Goal: Transaction & Acquisition: Purchase product/service

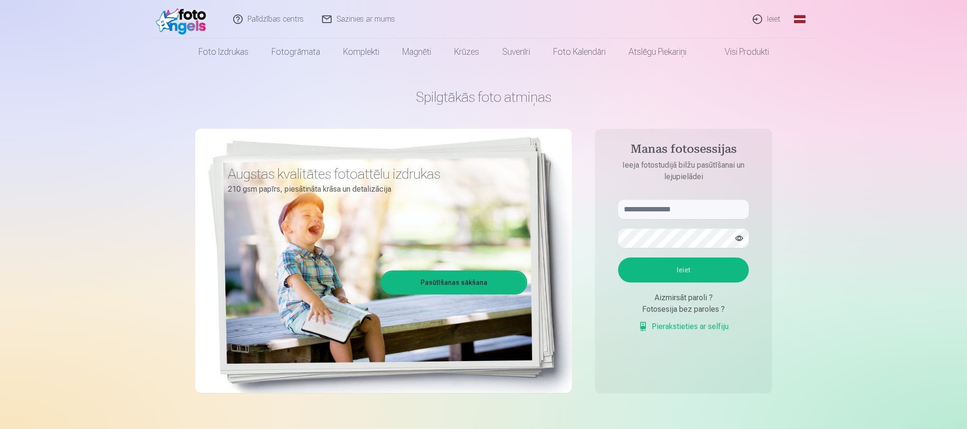
click at [770, 19] on link "Ieiet" at bounding box center [767, 19] width 46 height 38
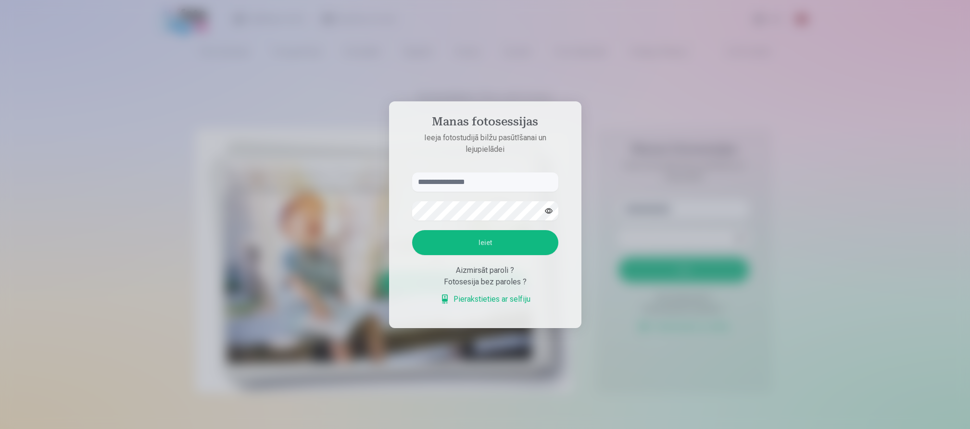
click at [494, 186] on input "text" at bounding box center [485, 182] width 146 height 19
click at [609, 385] on div at bounding box center [485, 214] width 970 height 429
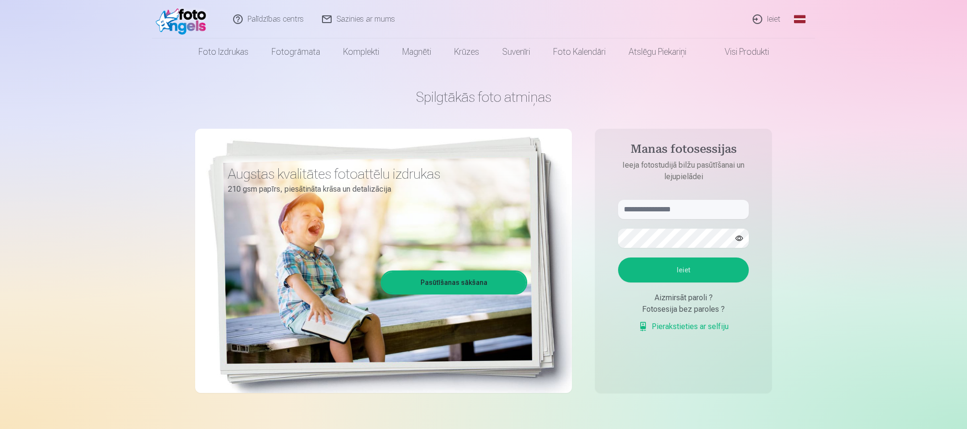
click at [692, 327] on link "Pierakstieties ar selfiju" at bounding box center [684, 327] width 90 height 12
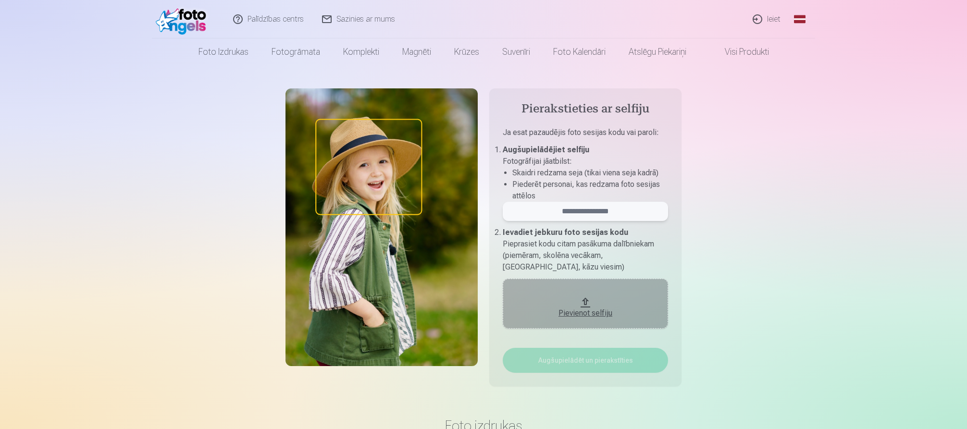
click at [587, 210] on input "email" at bounding box center [585, 211] width 165 height 19
type input "******"
click at [703, 240] on div "Pierakstieties ar selfiju Ja esat pazaudējis foto sesijas kodu vai paroli : Aug…" at bounding box center [484, 241] width 562 height 306
click at [595, 315] on div "Pievienot selfiju" at bounding box center [586, 314] width 146 height 12
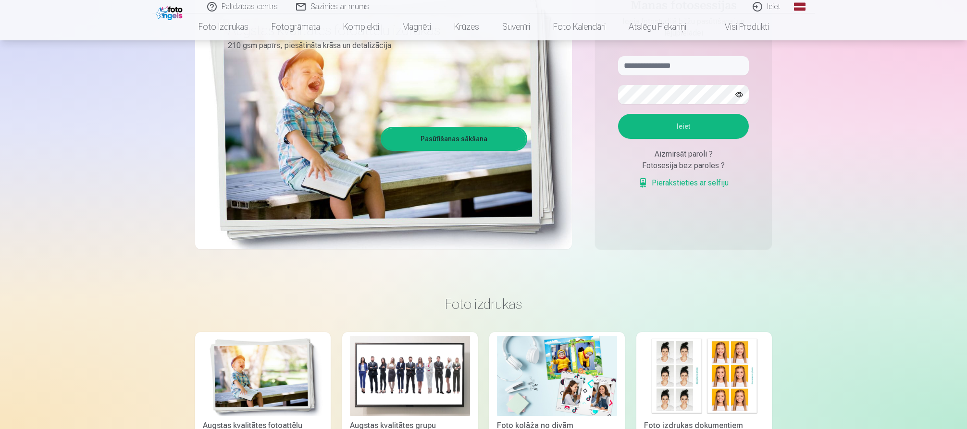
scroll to position [48, 0]
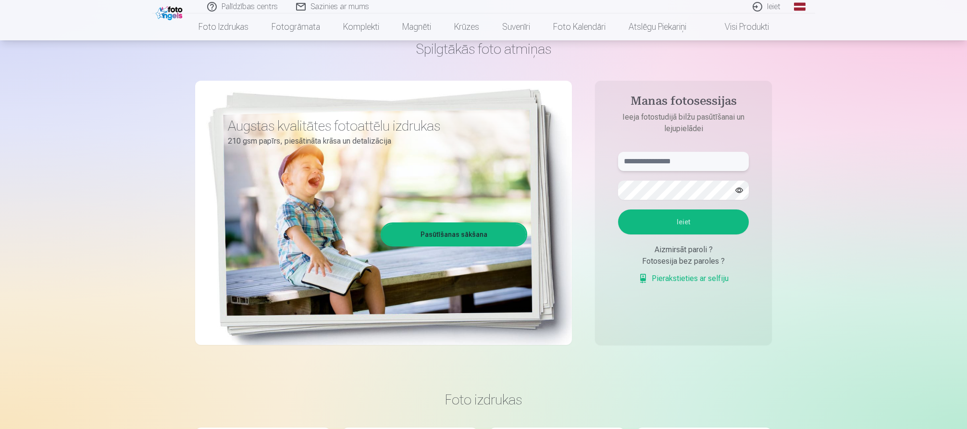
click at [680, 158] on input "text" at bounding box center [683, 161] width 131 height 19
type input "******"
click at [704, 226] on button "Ieiet" at bounding box center [683, 222] width 131 height 25
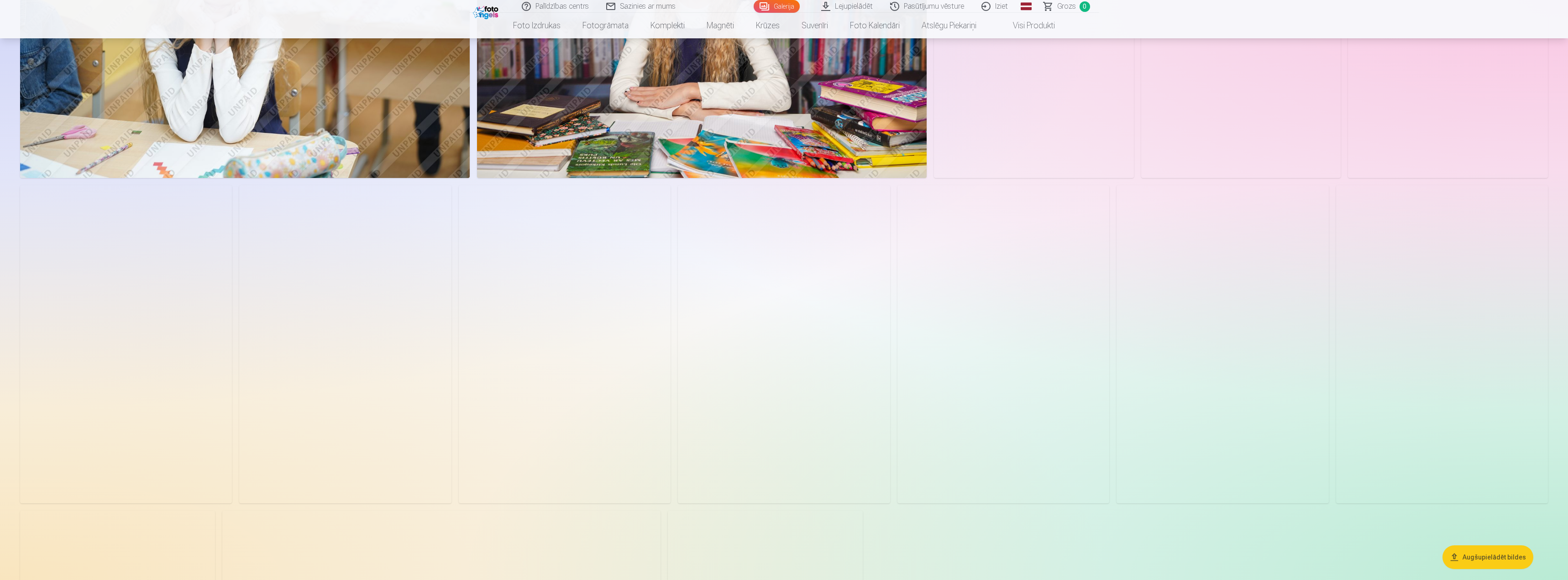
scroll to position [1552, 0]
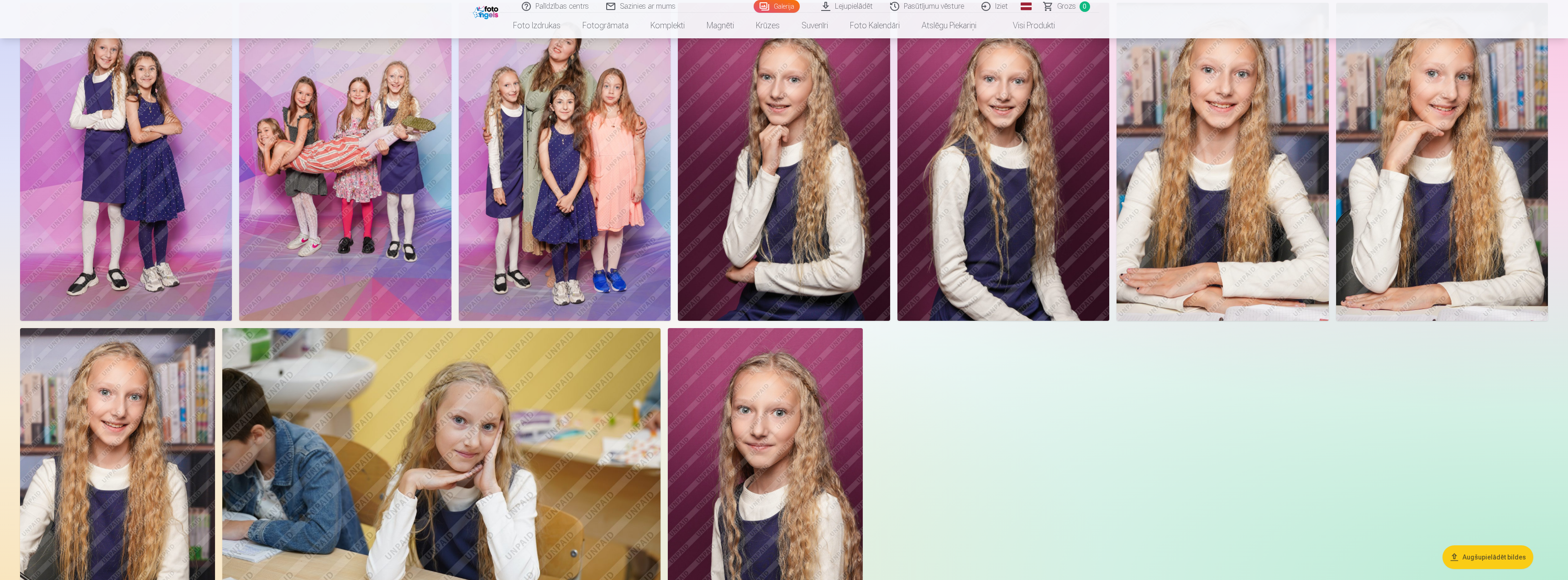
click at [918, 199] on img at bounding box center [1222, 161] width 212 height 318
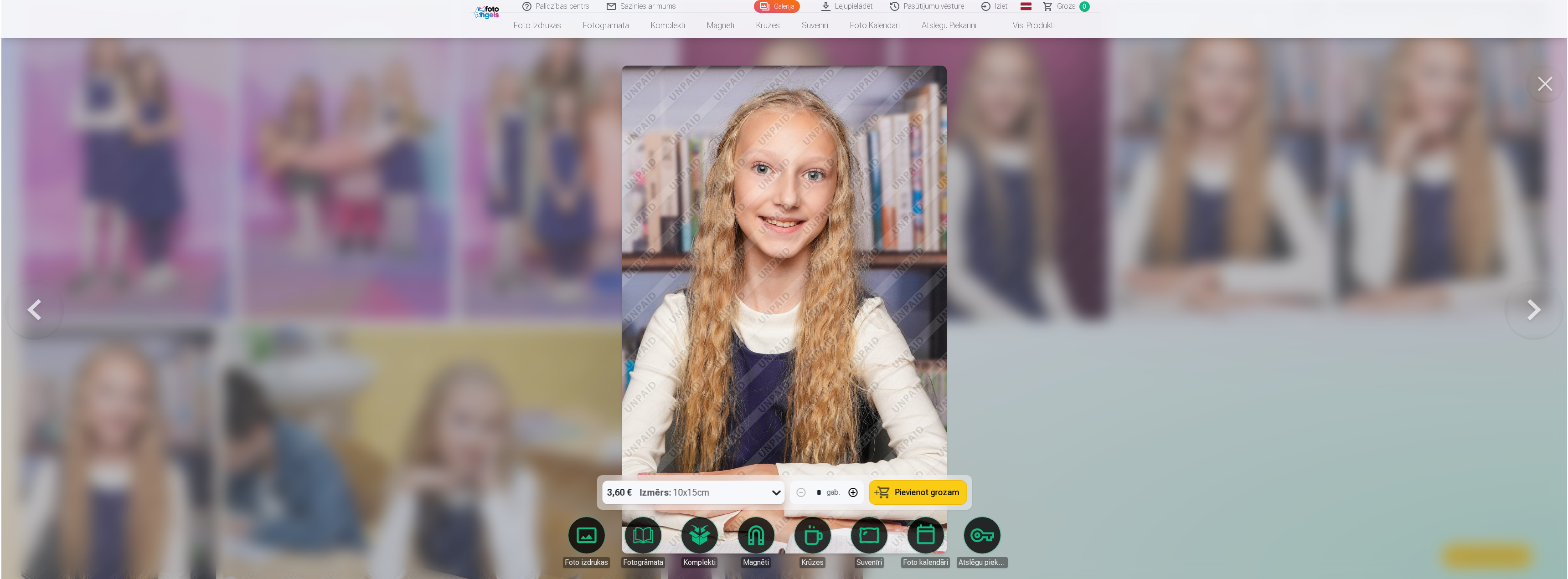
scroll to position [1551, 0]
click at [917, 246] on div at bounding box center [784, 289] width 1568 height 579
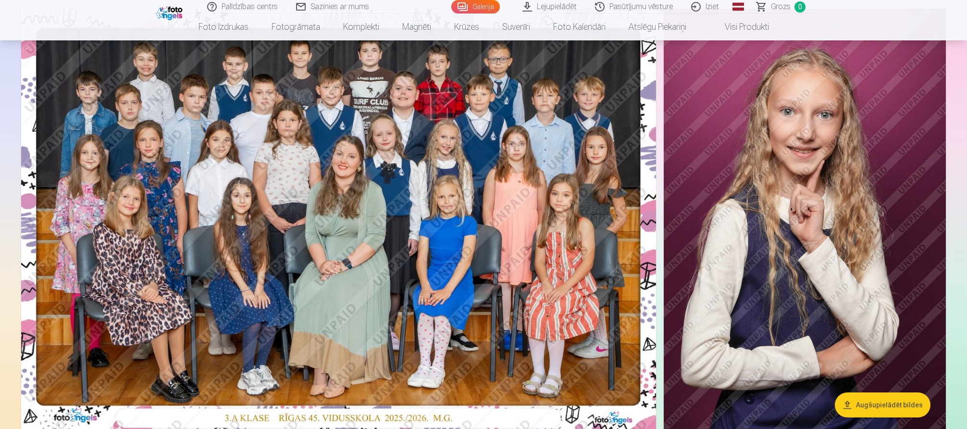
scroll to position [36, 0]
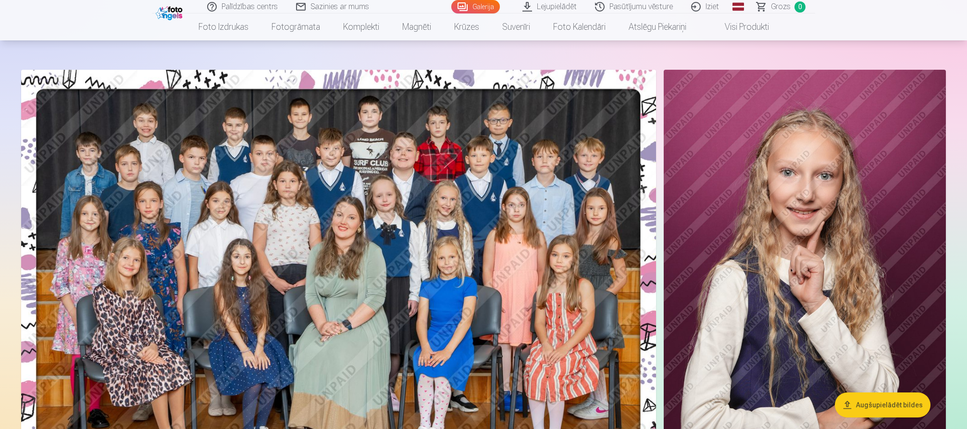
click at [474, 201] on img at bounding box center [338, 282] width 635 height 424
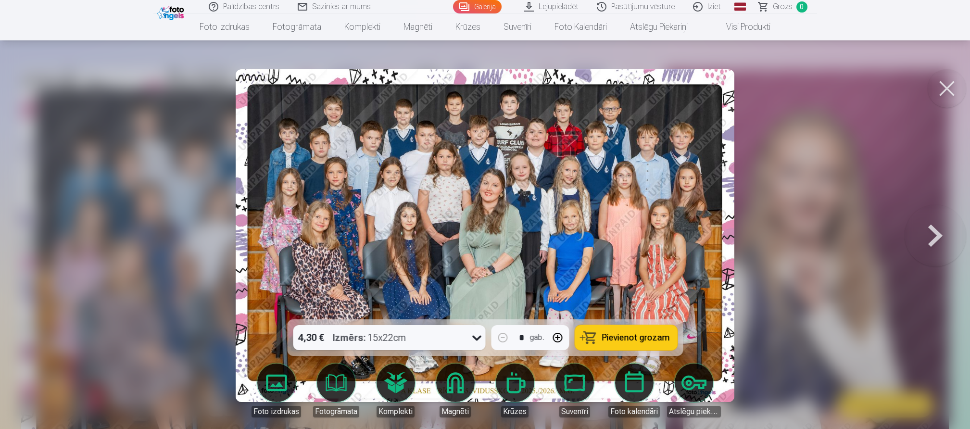
click at [577, 178] on img at bounding box center [485, 235] width 499 height 333
click at [947, 89] on button at bounding box center [947, 88] width 38 height 38
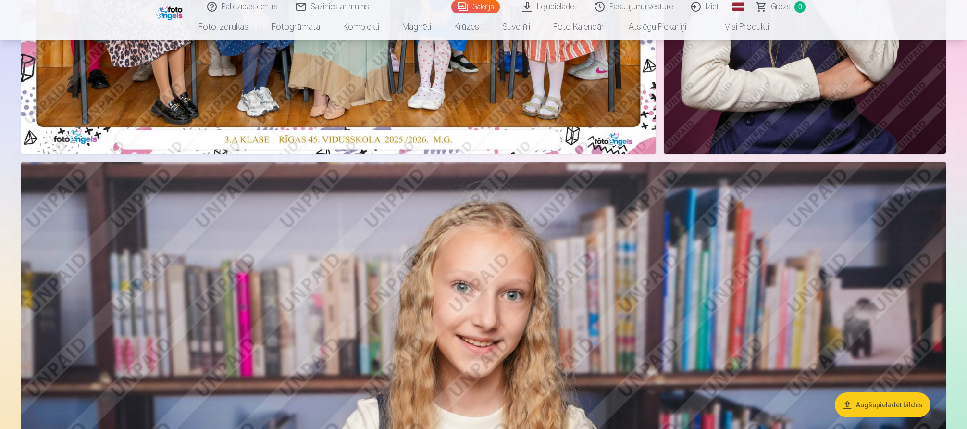
scroll to position [517, 0]
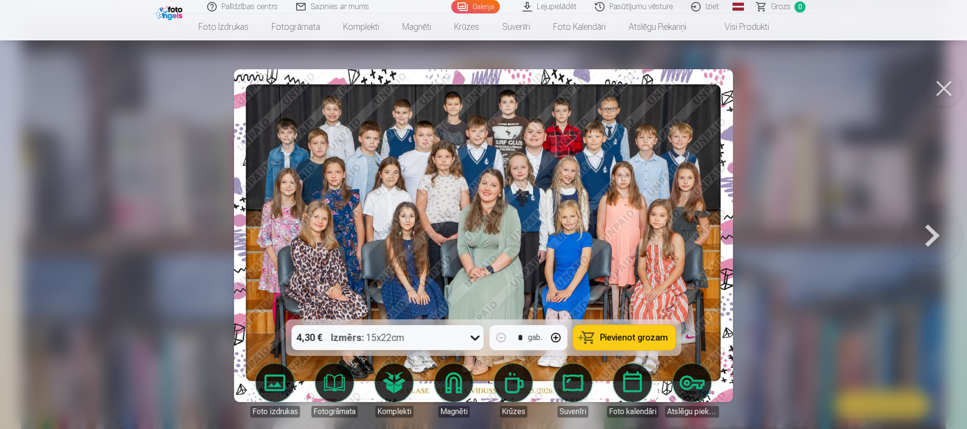
scroll to position [36, 0]
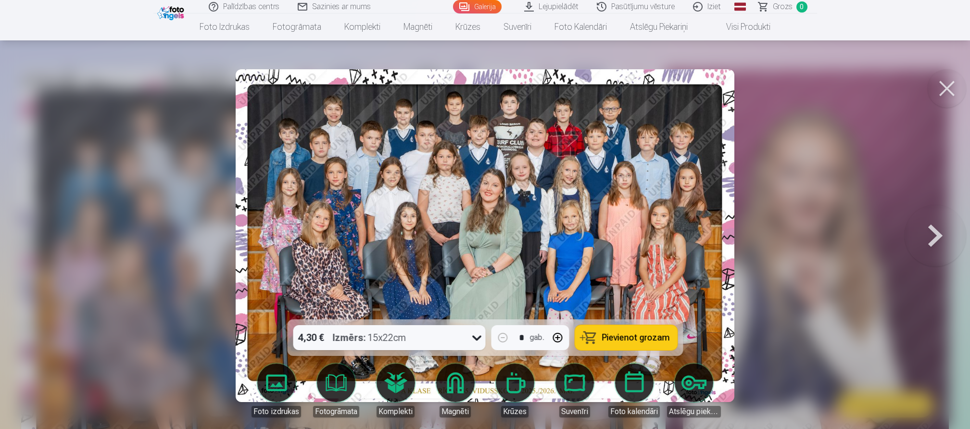
click at [947, 85] on button at bounding box center [947, 88] width 38 height 38
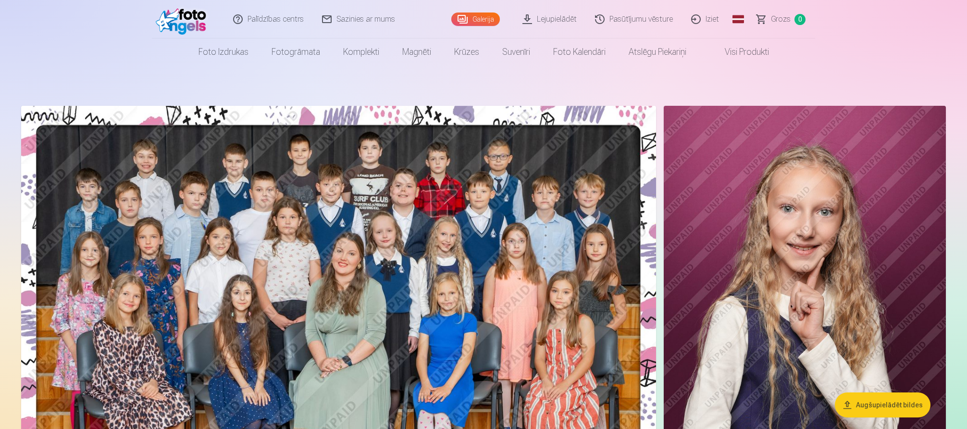
click at [558, 21] on link "Lejupielādēt" at bounding box center [550, 19] width 73 height 38
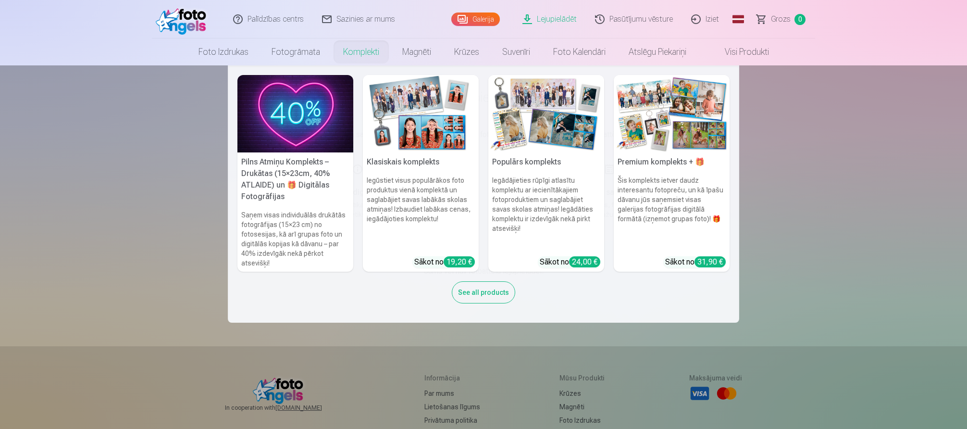
click at [355, 57] on link "Komplekti" at bounding box center [361, 51] width 59 height 27
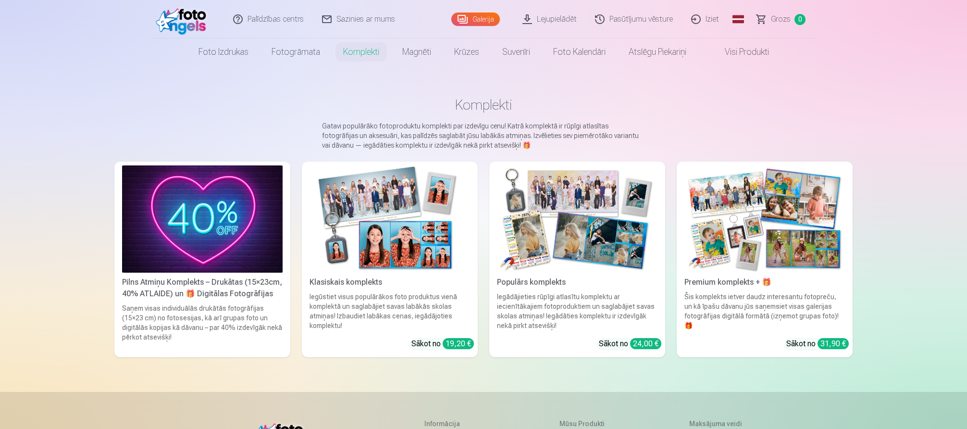
click at [669, 25] on link "Pasūtījumu vēsture" at bounding box center [635, 19] width 96 height 38
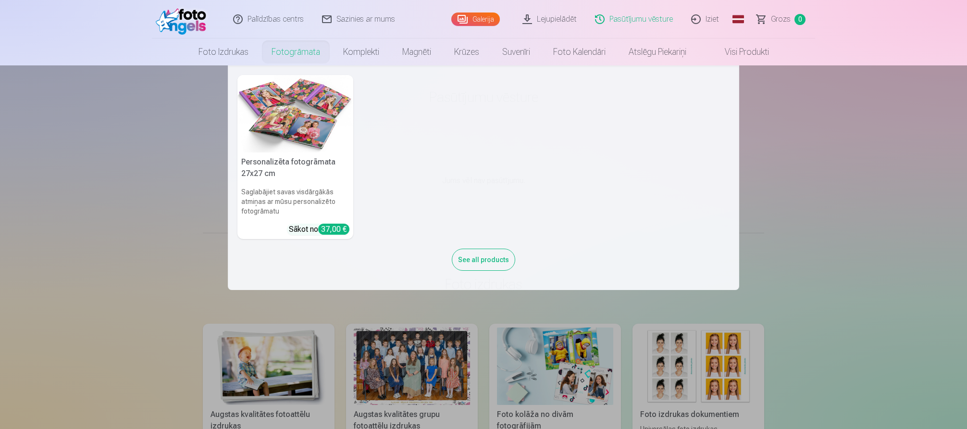
click at [274, 51] on link "Fotogrāmata" at bounding box center [296, 51] width 72 height 27
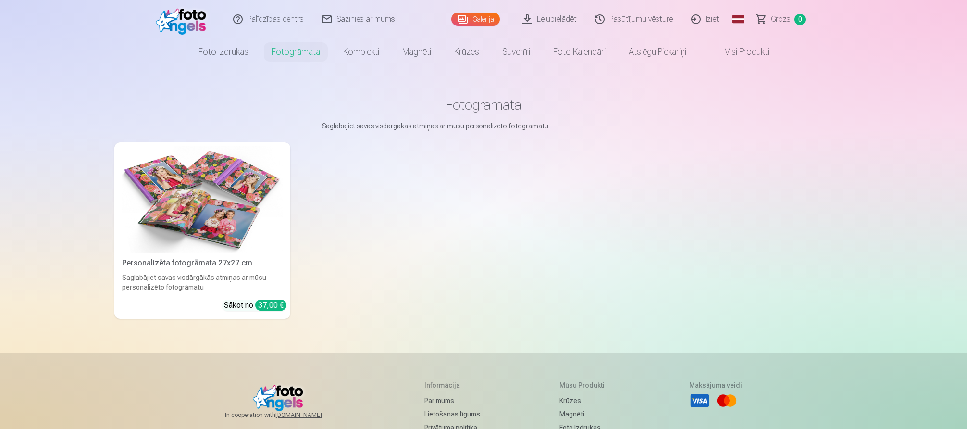
click at [226, 53] on link "Foto izdrukas" at bounding box center [223, 51] width 73 height 27
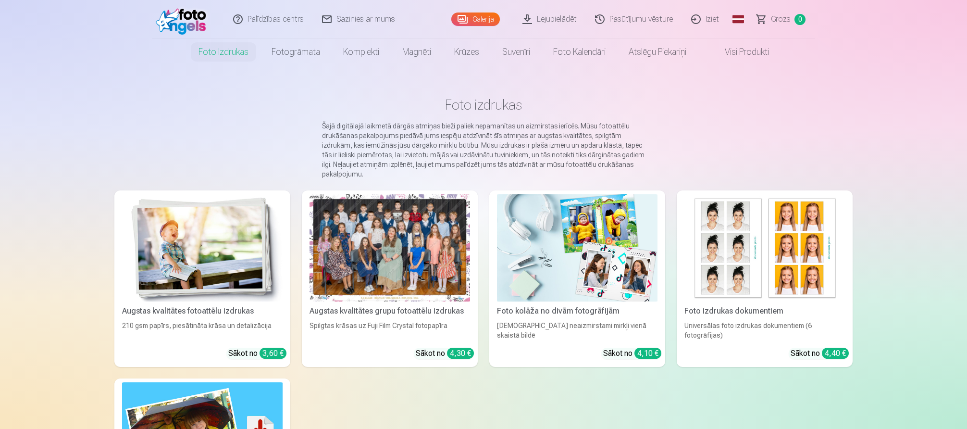
click at [759, 55] on link "Visi produkti" at bounding box center [739, 51] width 83 height 27
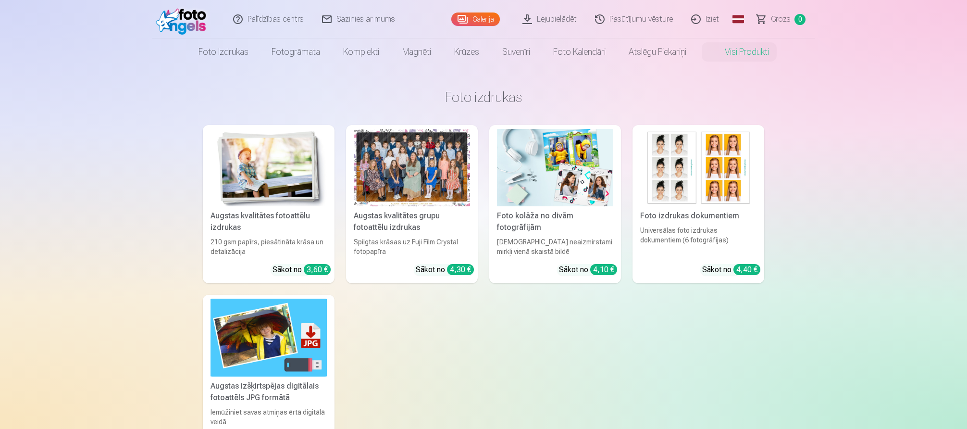
click at [434, 149] on div at bounding box center [412, 167] width 116 height 77
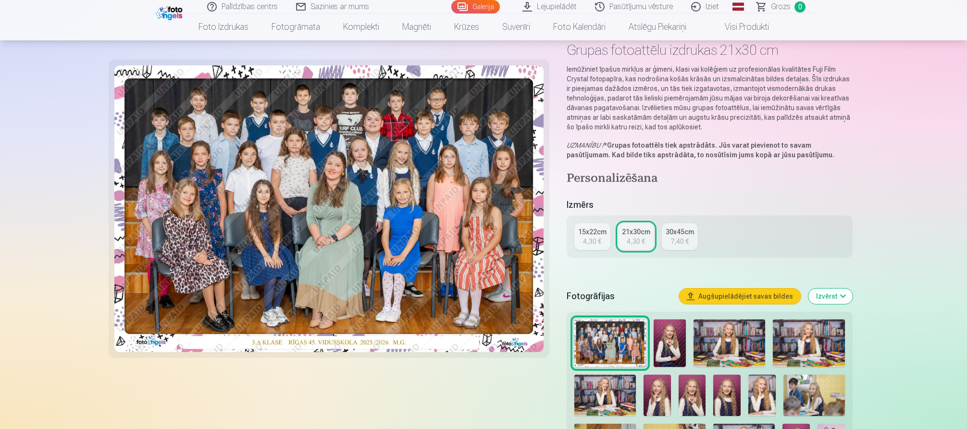
scroll to position [96, 0]
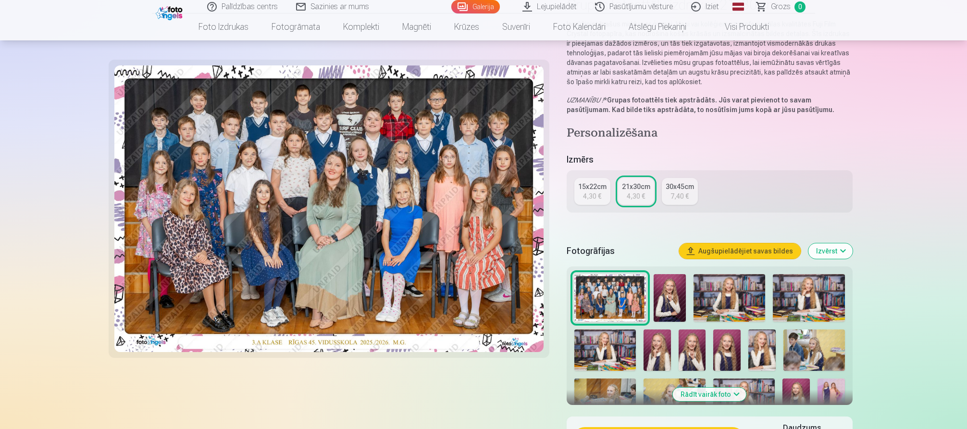
click at [764, 250] on button "Augšupielādējiet savas bildes" at bounding box center [740, 250] width 122 height 15
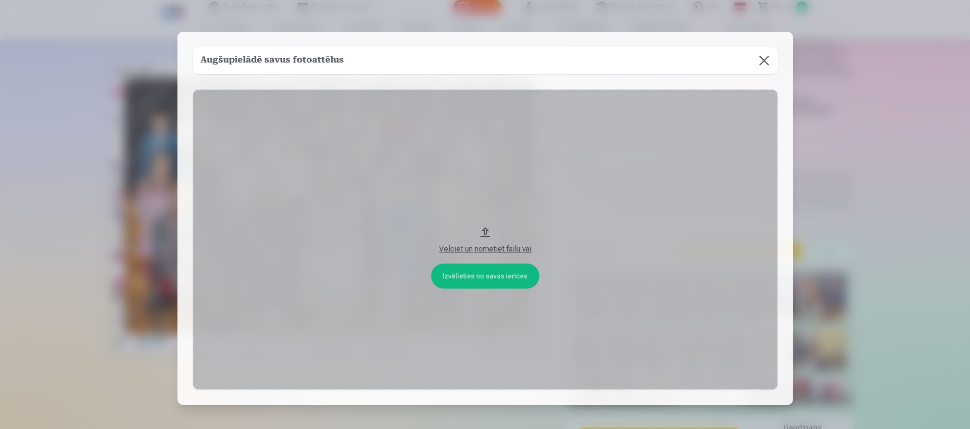
click at [754, 63] on button at bounding box center [764, 60] width 27 height 27
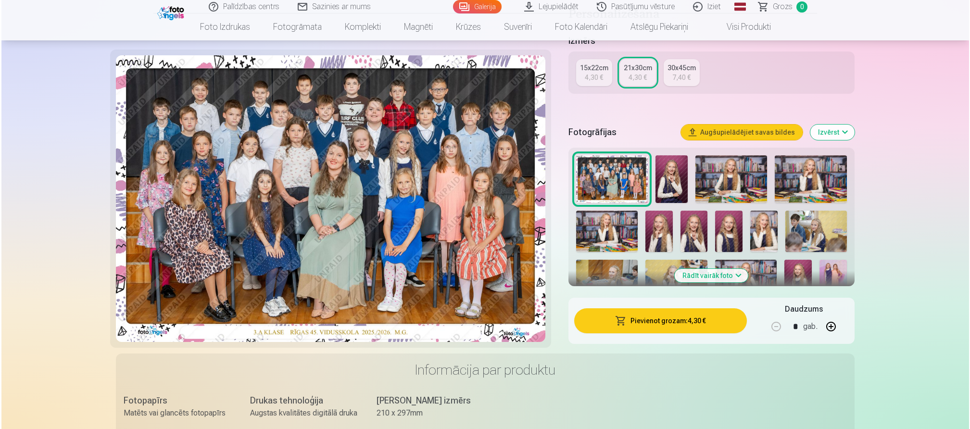
scroll to position [288, 0]
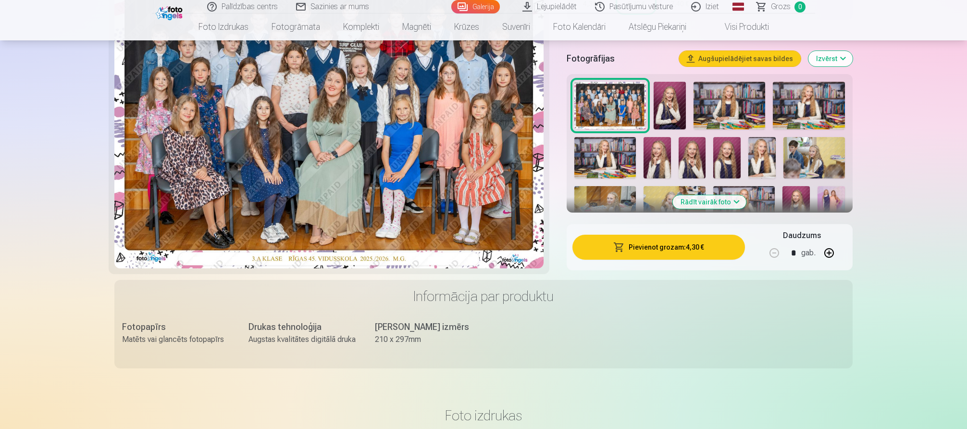
click at [828, 251] on button "button" at bounding box center [829, 252] width 23 height 23
click at [779, 255] on button "button" at bounding box center [774, 252] width 23 height 23
type input "*"
click at [676, 247] on button "Pievienot grozam : 4,30 €" at bounding box center [659, 247] width 173 height 25
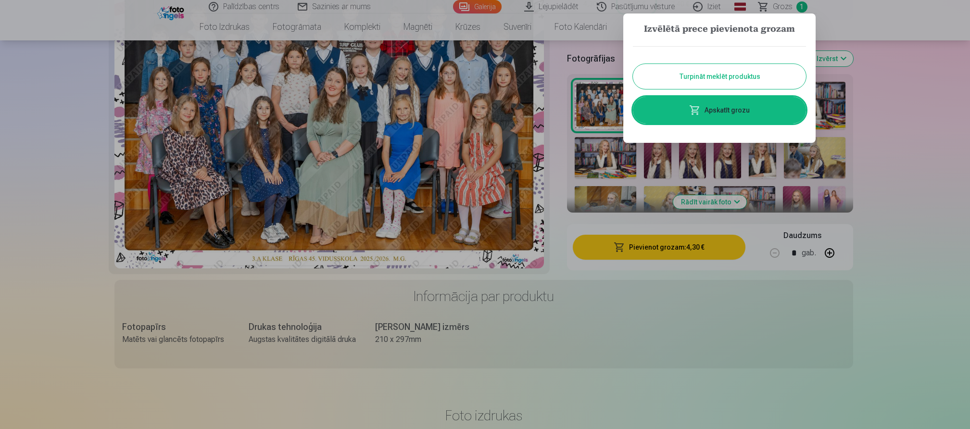
click at [725, 114] on link "Apskatīt grozu" at bounding box center [719, 110] width 173 height 27
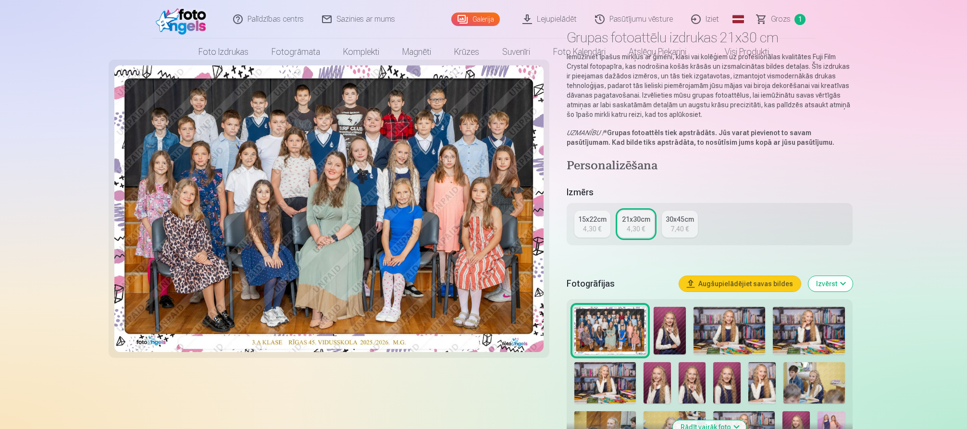
scroll to position [144, 0]
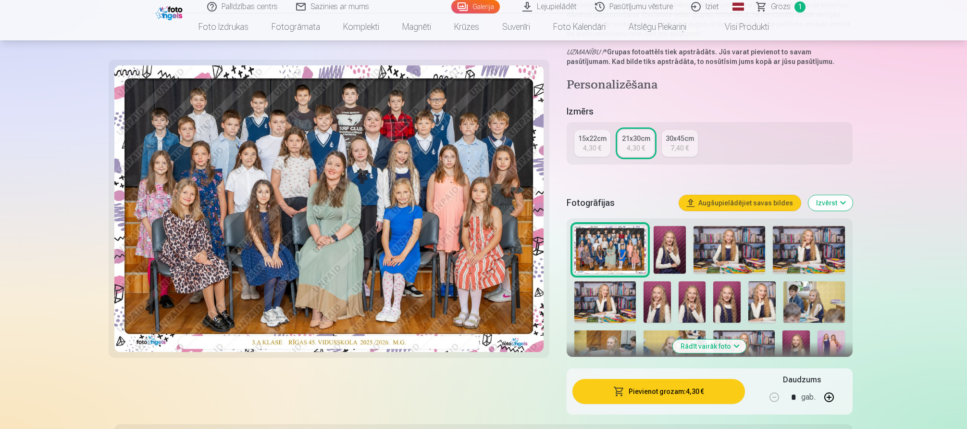
click at [675, 240] on img at bounding box center [670, 250] width 32 height 48
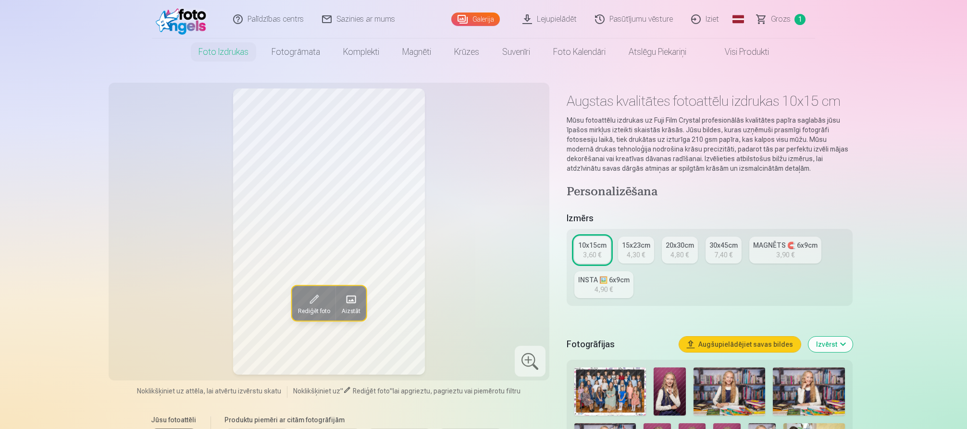
click at [539, 194] on div "Rediģēt foto Aizstāt" at bounding box center [328, 231] width 429 height 286
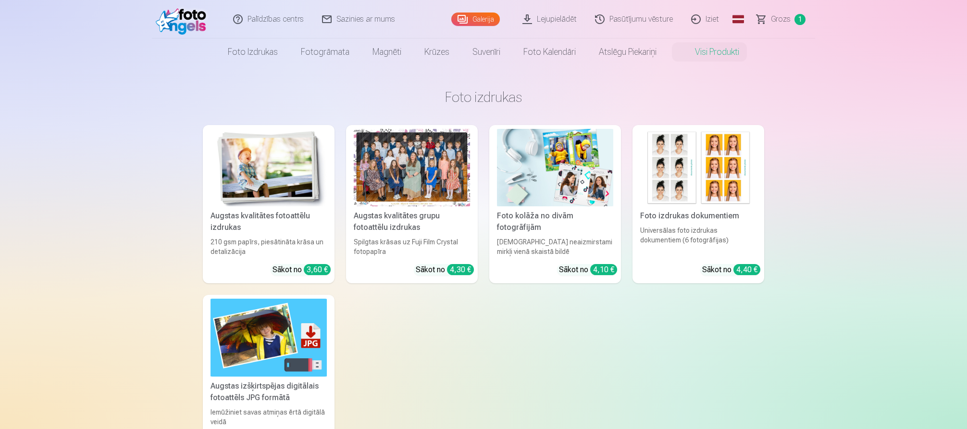
click at [723, 54] on link "Visi produkti" at bounding box center [709, 51] width 83 height 27
click at [484, 19] on link "Galerija" at bounding box center [475, 19] width 49 height 13
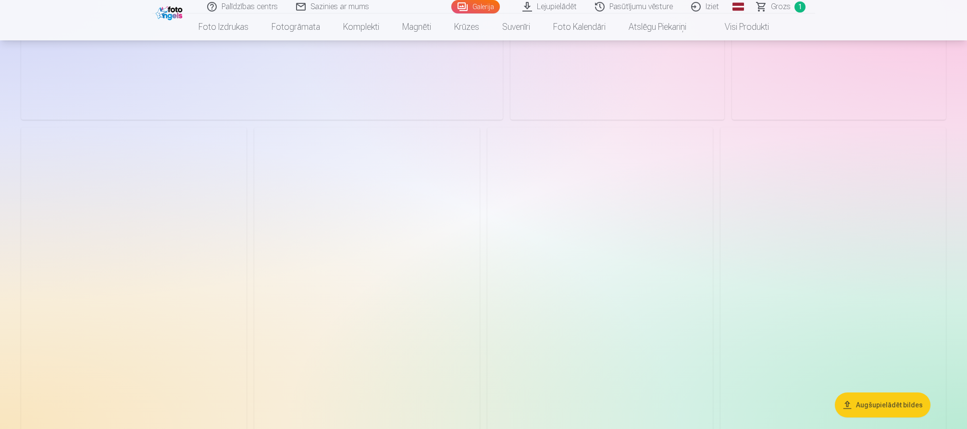
scroll to position [3943, 0]
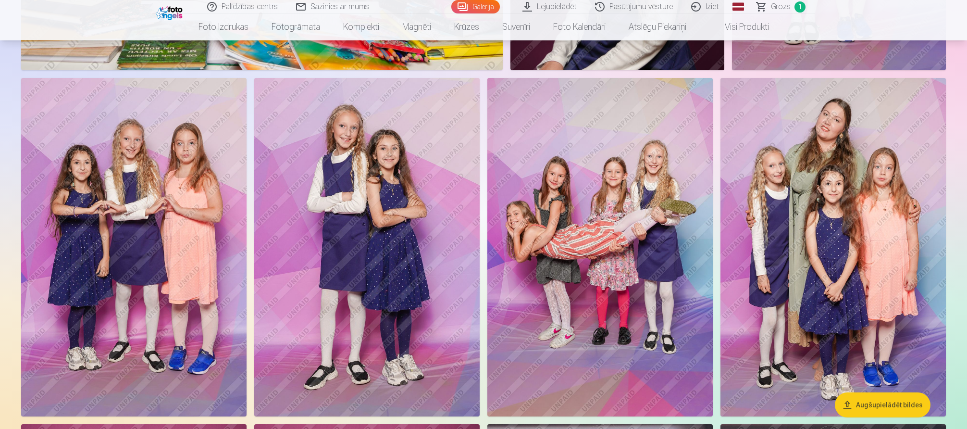
click at [654, 174] on img at bounding box center [601, 247] width 226 height 339
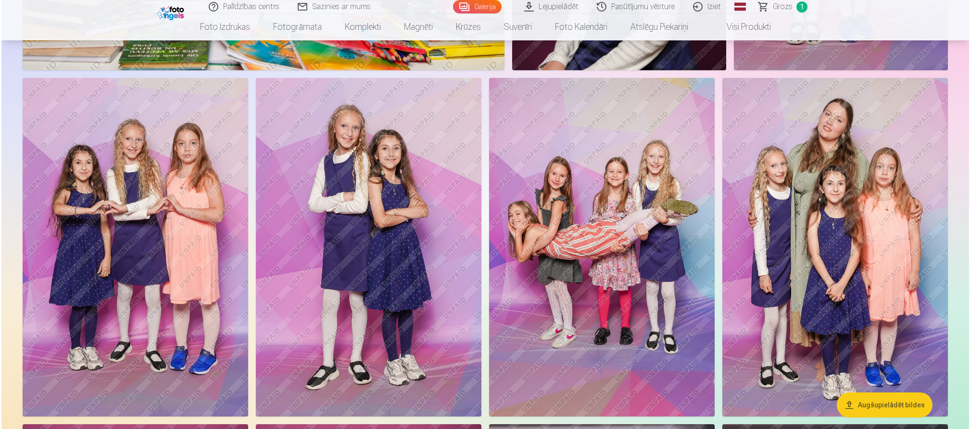
scroll to position [3952, 0]
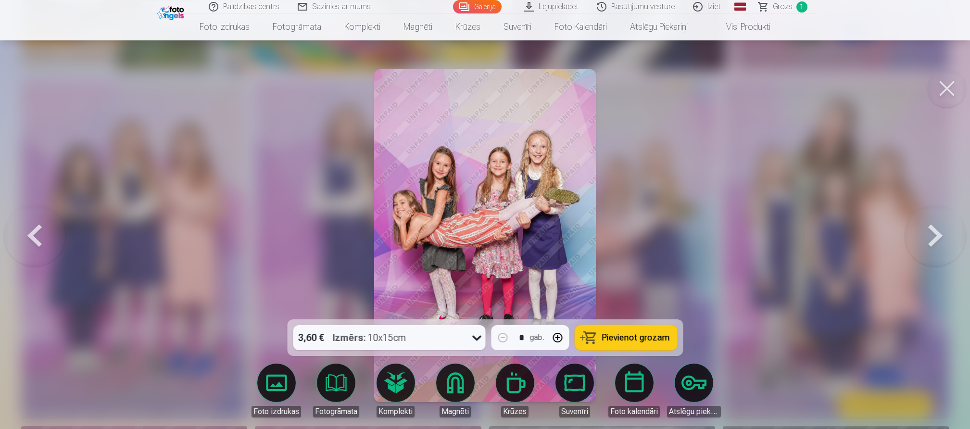
click at [644, 333] on span "Pievienot grozam" at bounding box center [636, 337] width 68 height 9
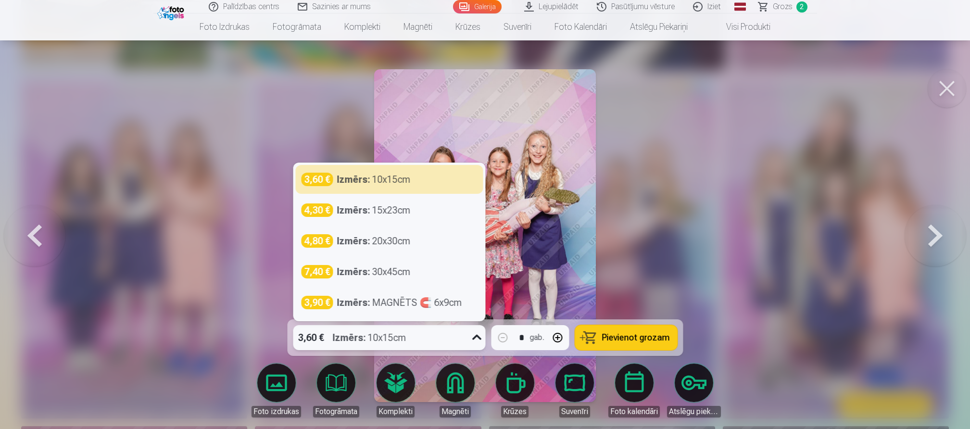
click at [483, 335] on icon at bounding box center [476, 337] width 15 height 15
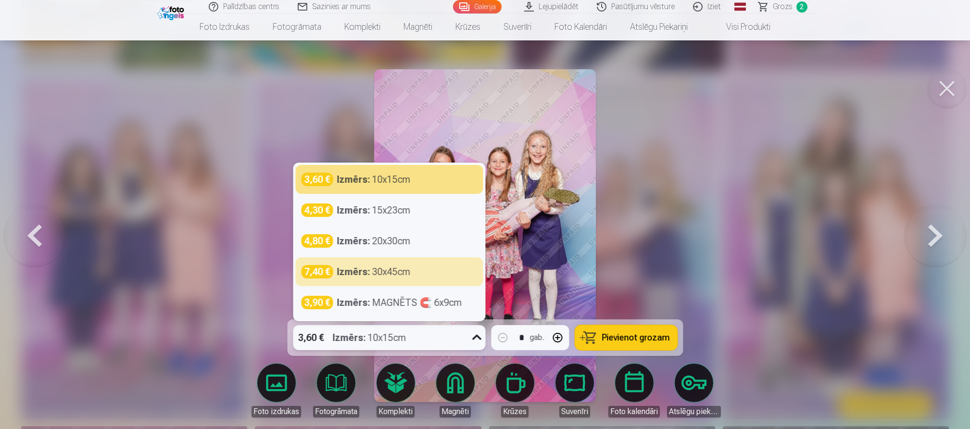
click at [130, 273] on div at bounding box center [485, 214] width 970 height 429
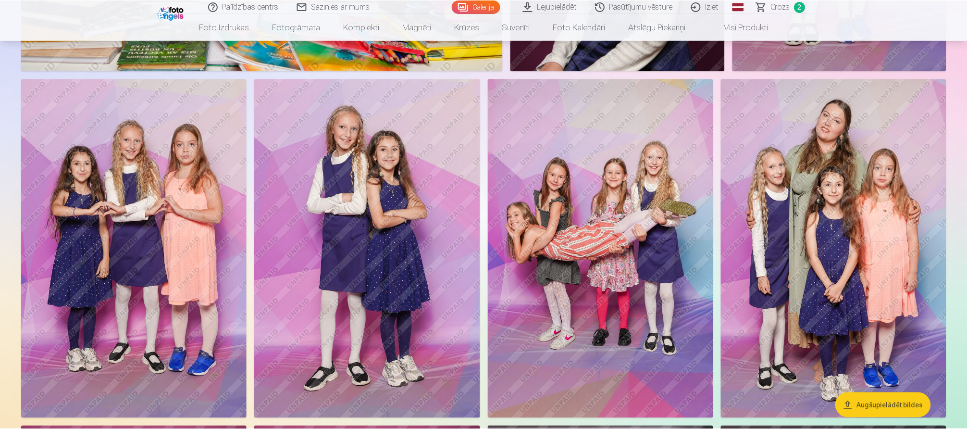
scroll to position [3943, 0]
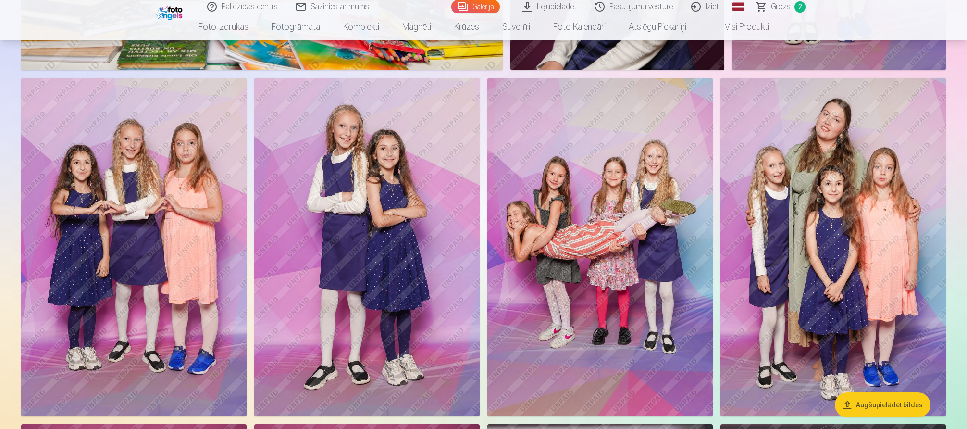
click at [175, 211] on img at bounding box center [134, 247] width 226 height 339
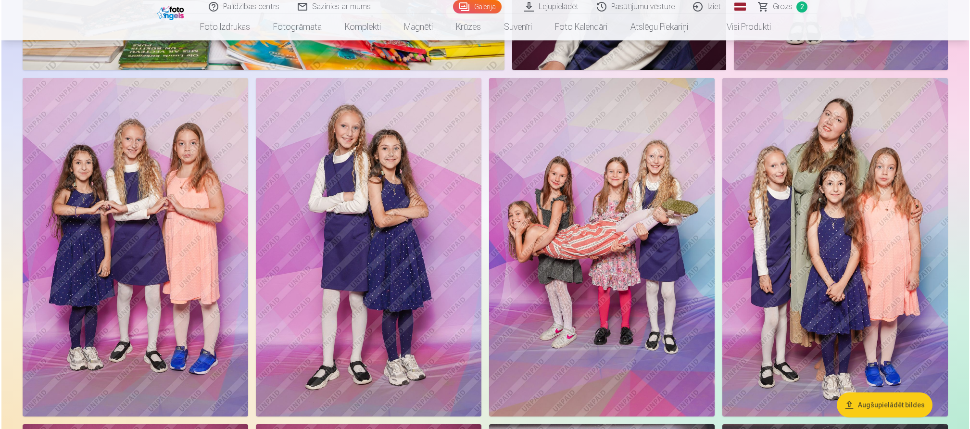
scroll to position [3952, 0]
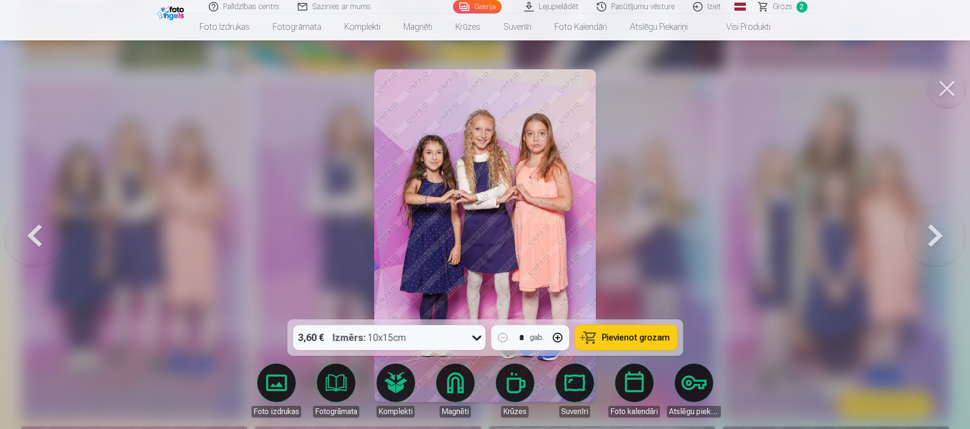
click at [643, 339] on span "Pievienot grozam" at bounding box center [636, 337] width 68 height 9
click at [212, 248] on div at bounding box center [485, 214] width 970 height 429
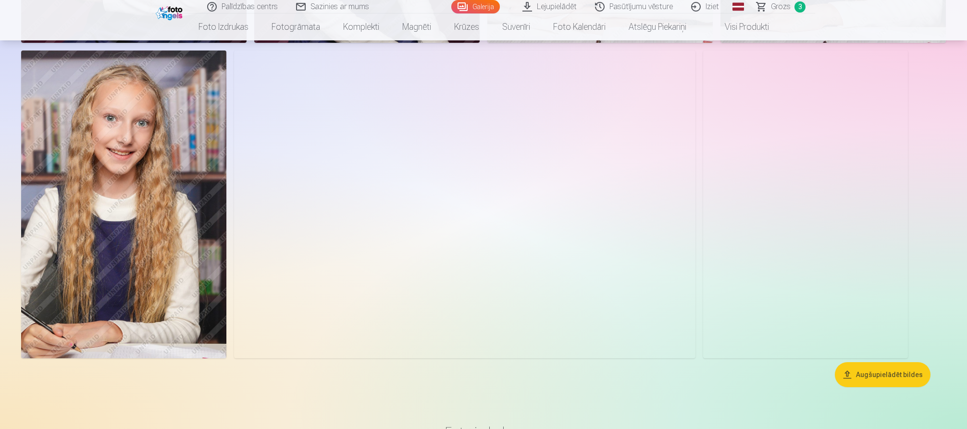
scroll to position [4664, 0]
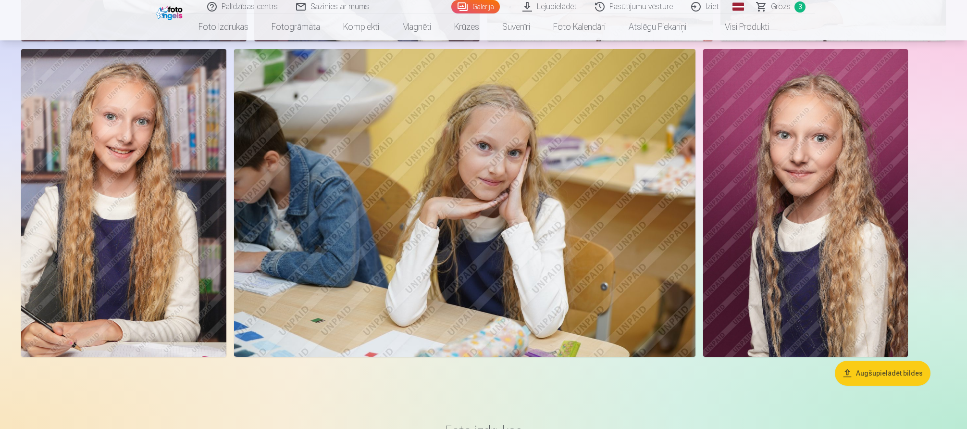
click at [833, 284] on img at bounding box center [805, 203] width 205 height 308
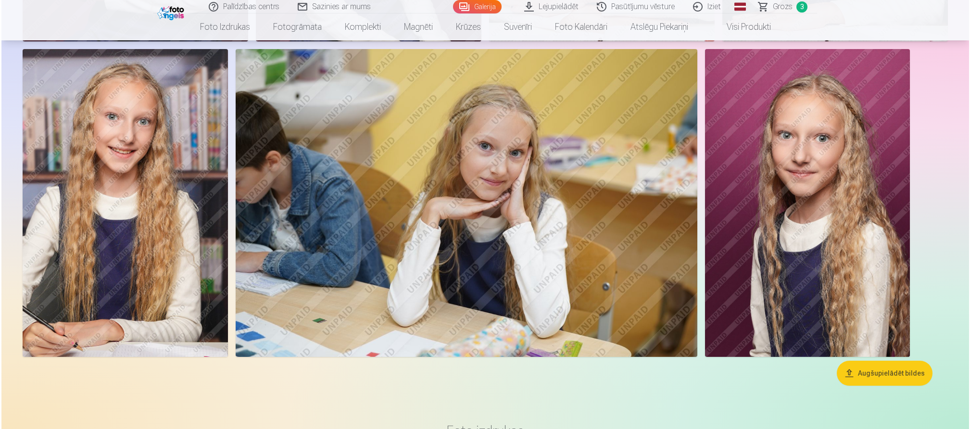
scroll to position [4675, 0]
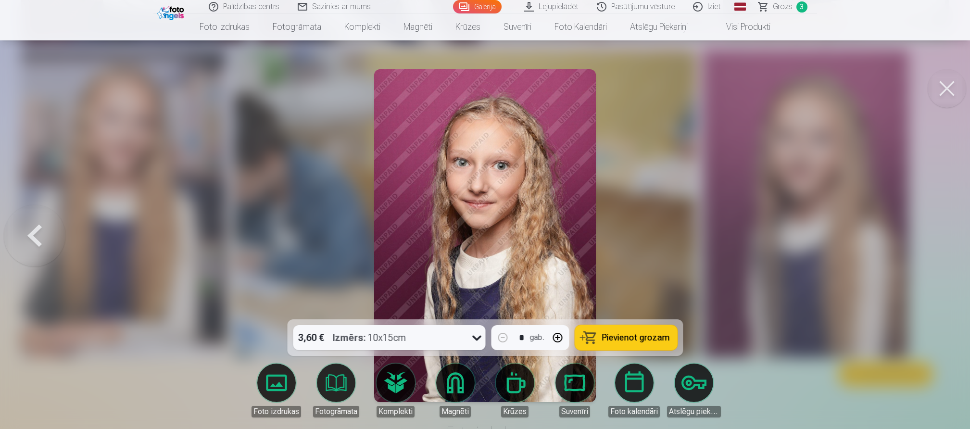
click at [317, 240] on div at bounding box center [485, 214] width 970 height 429
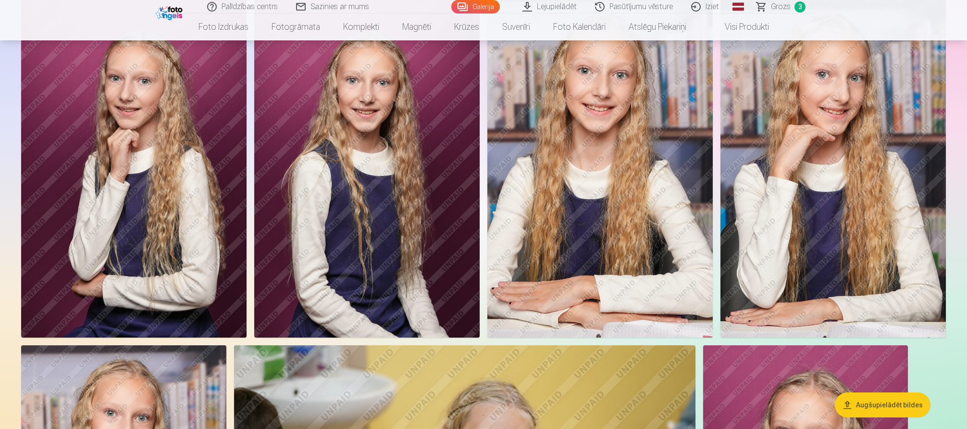
scroll to position [4279, 0]
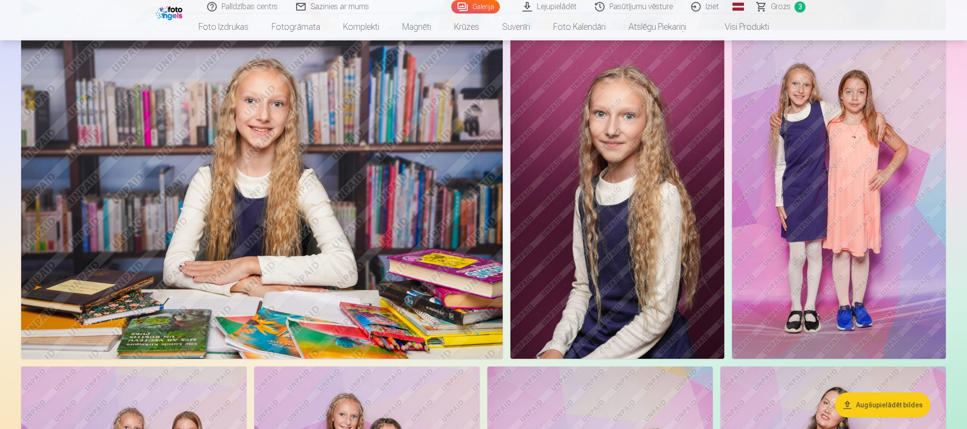
click at [645, 285] on img at bounding box center [618, 198] width 214 height 321
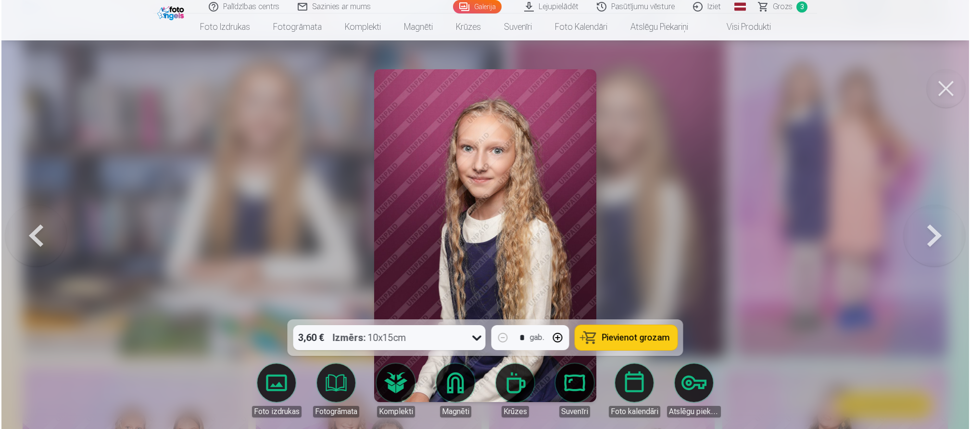
scroll to position [3662, 0]
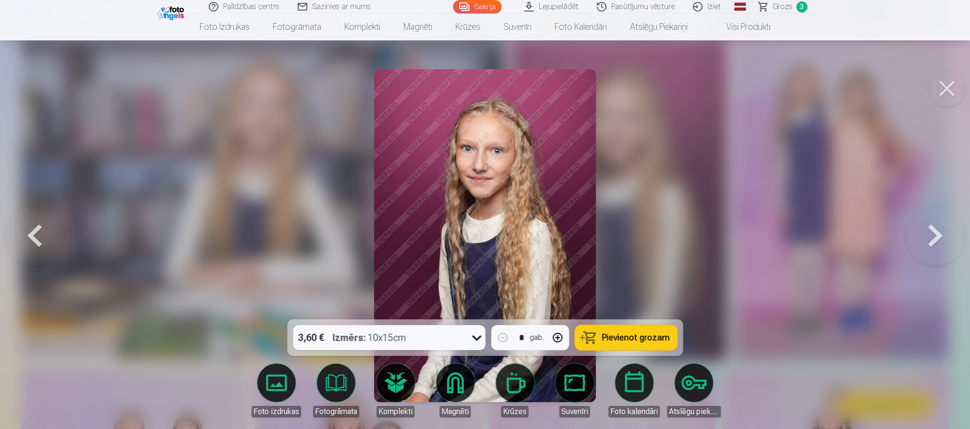
click at [627, 337] on span "Pievienot grozam" at bounding box center [636, 337] width 68 height 9
click at [226, 327] on div at bounding box center [485, 214] width 970 height 429
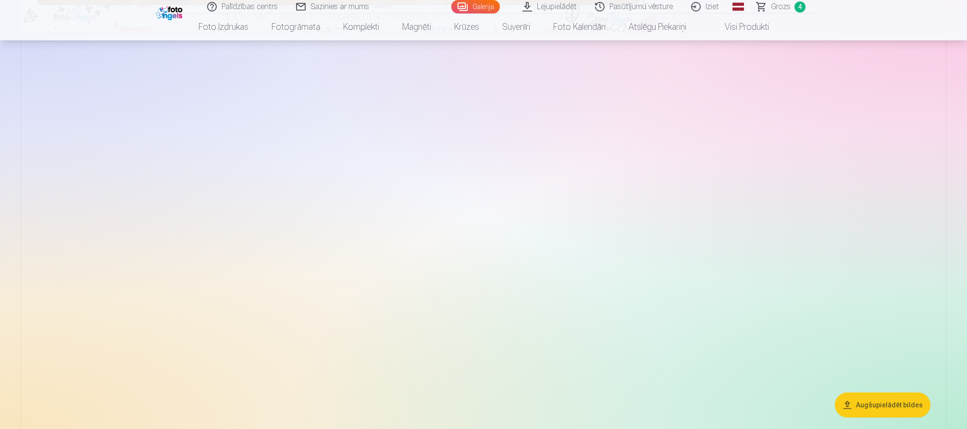
scroll to position [288, 0]
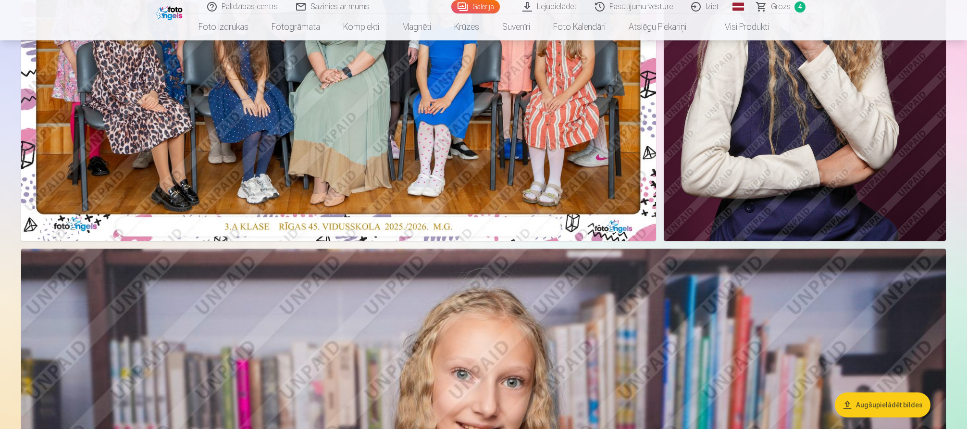
click at [782, 8] on span "Grozs" at bounding box center [781, 7] width 20 height 12
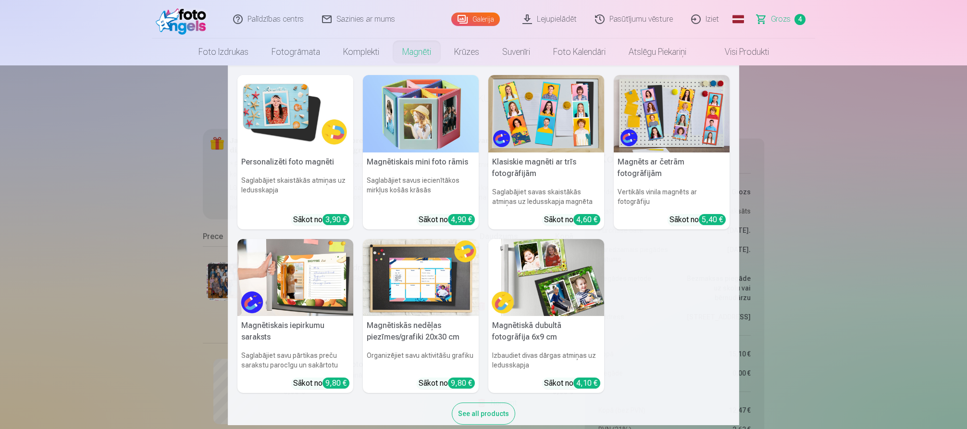
click at [422, 131] on img at bounding box center [421, 113] width 116 height 77
